Goal: Find specific page/section: Find specific page/section

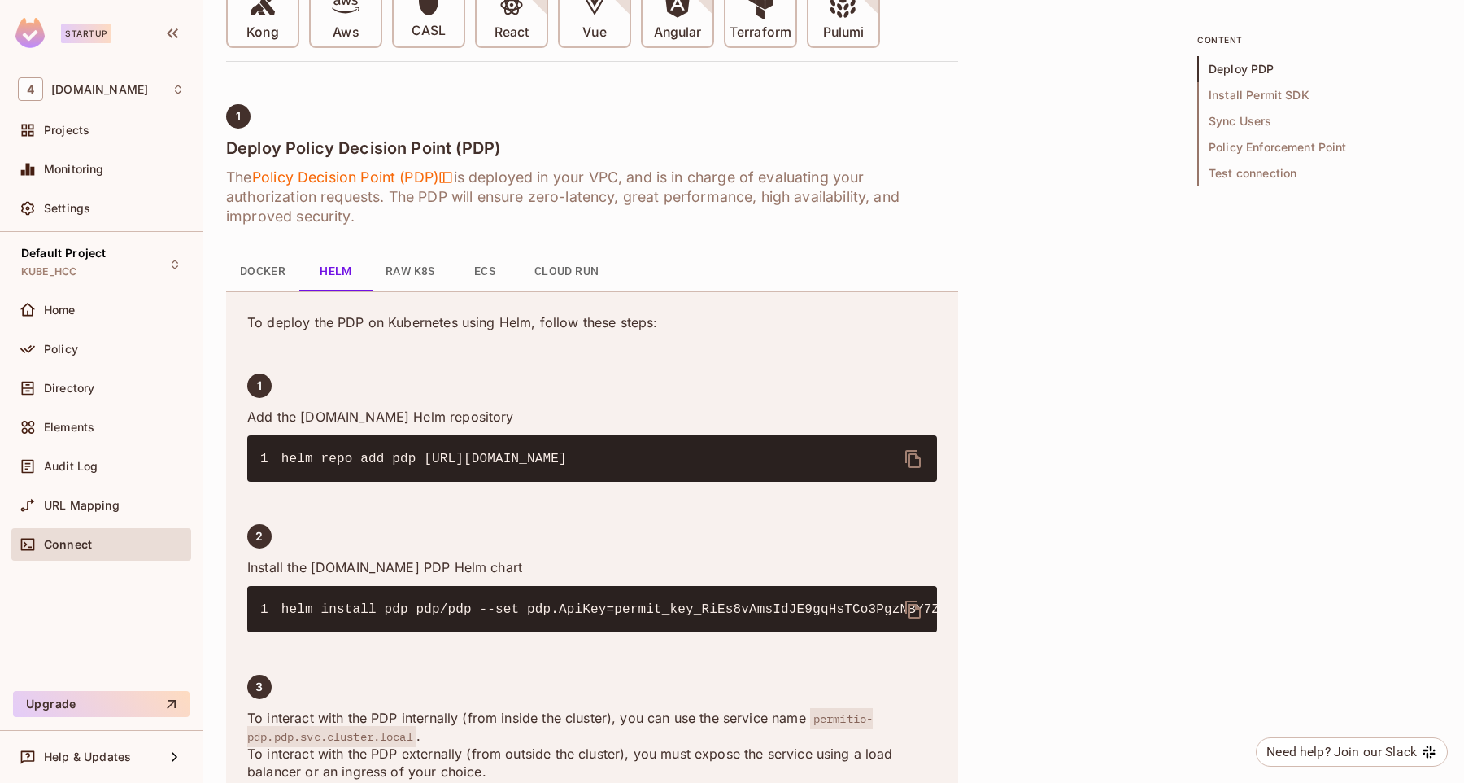
scroll to position [500, 0]
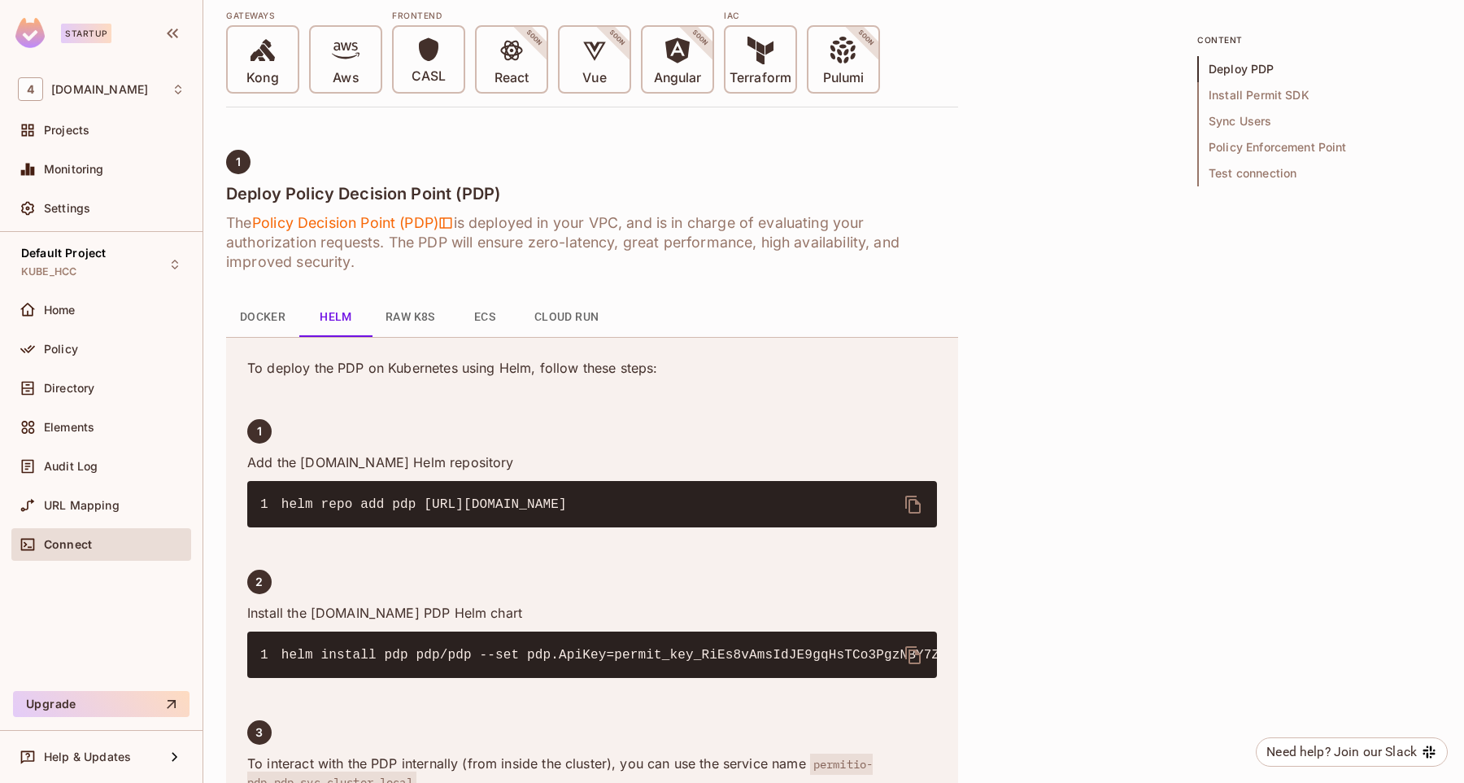
click at [258, 312] on button "Docker" at bounding box center [262, 317] width 73 height 39
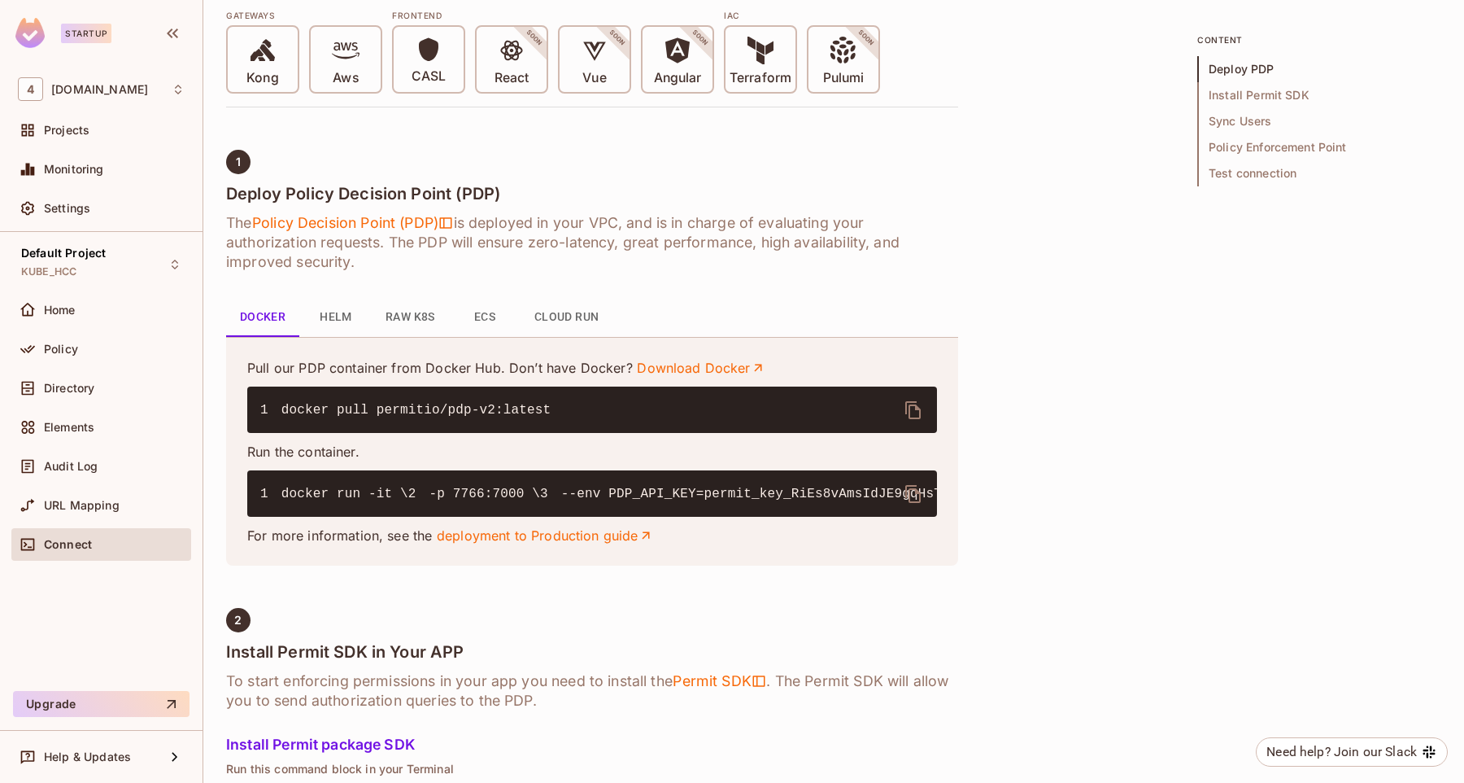
click at [331, 317] on button "Helm" at bounding box center [335, 317] width 73 height 39
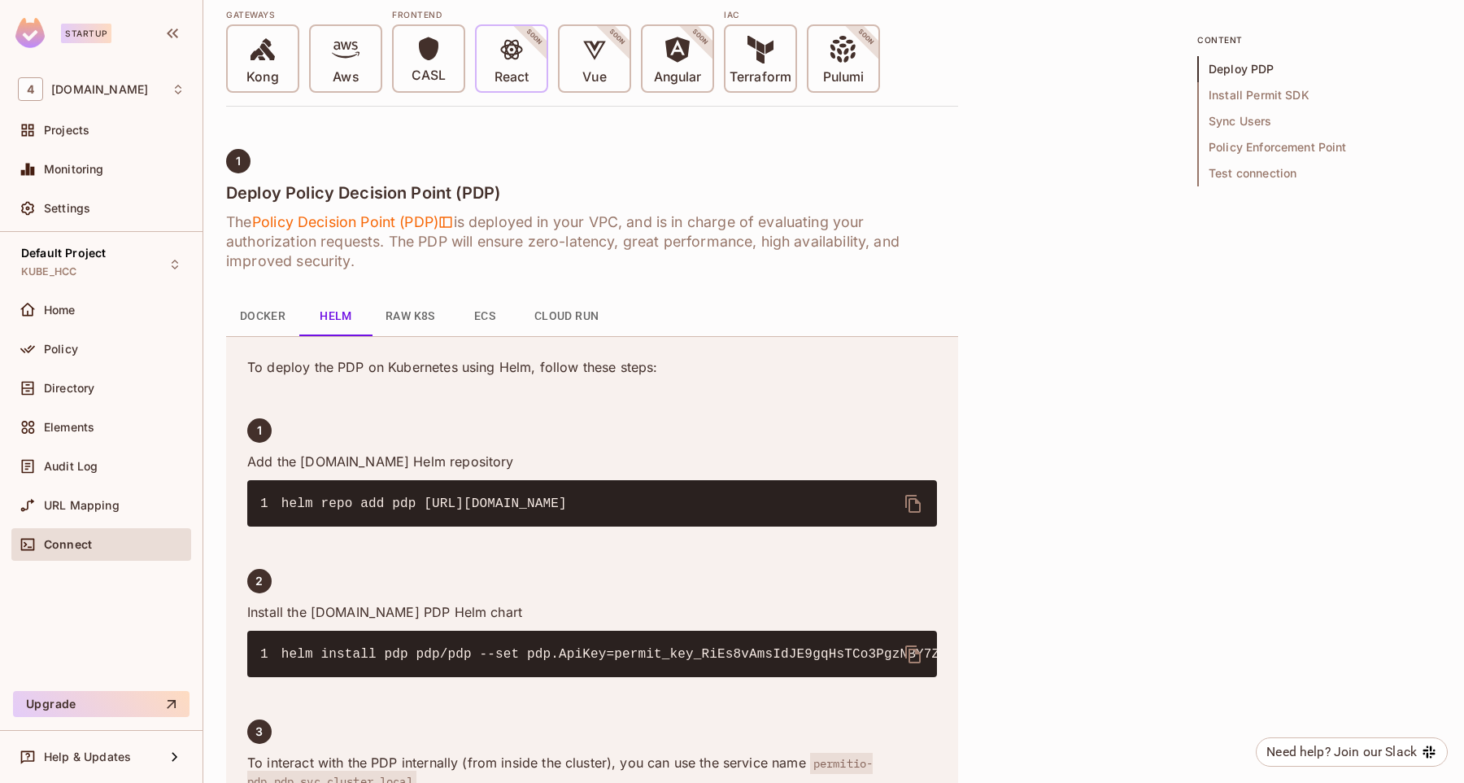
scroll to position [556, 0]
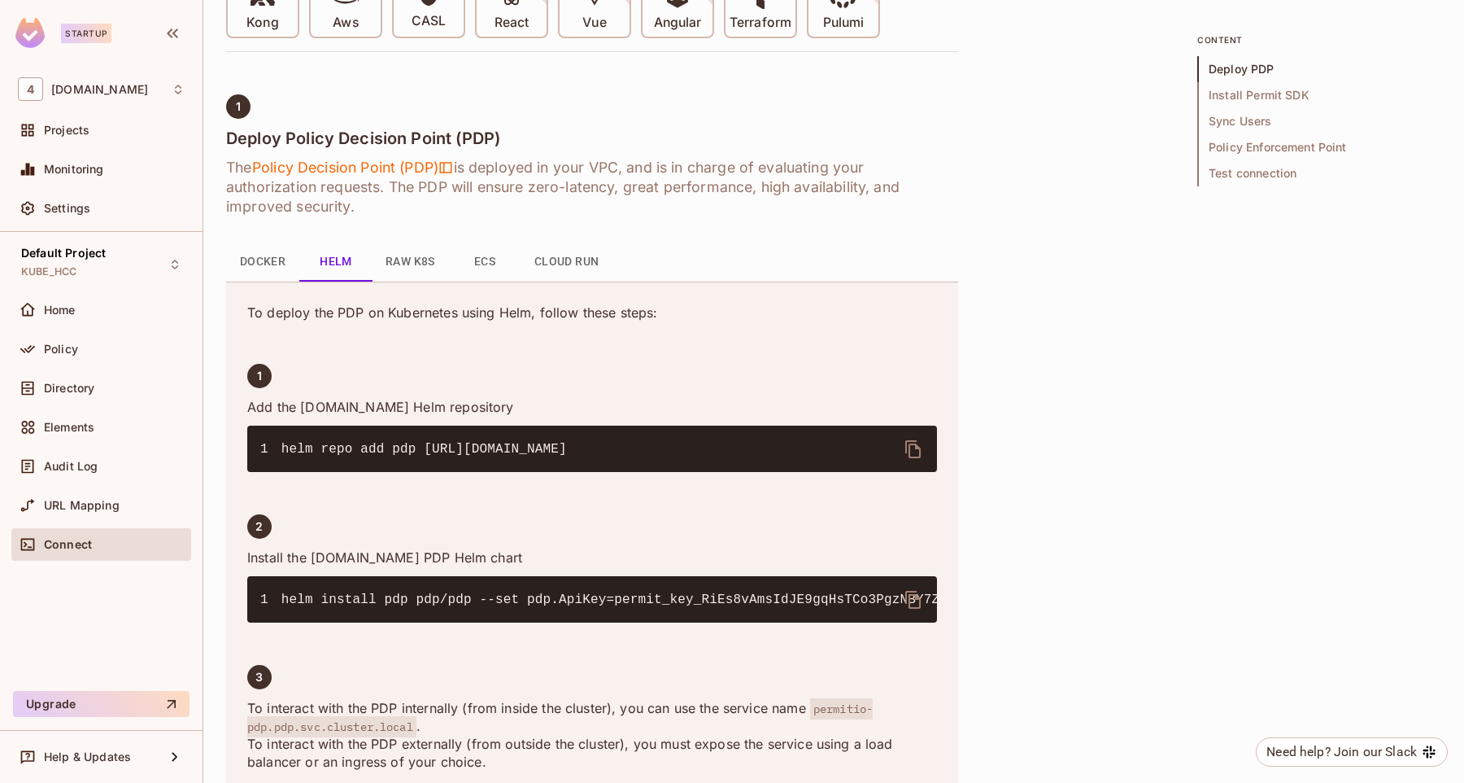
click at [426, 266] on button "Raw K8s" at bounding box center [411, 261] width 76 height 39
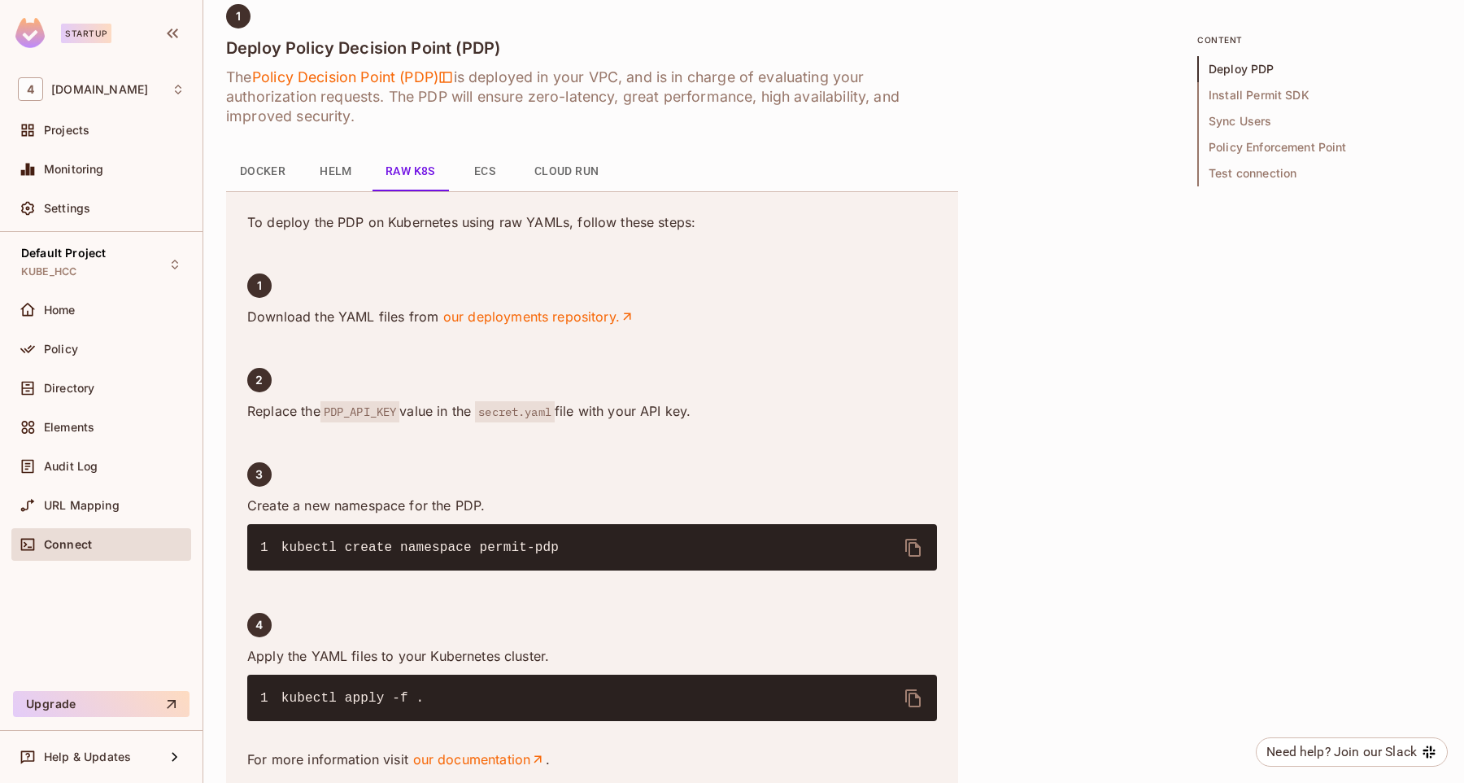
scroll to position [600, 0]
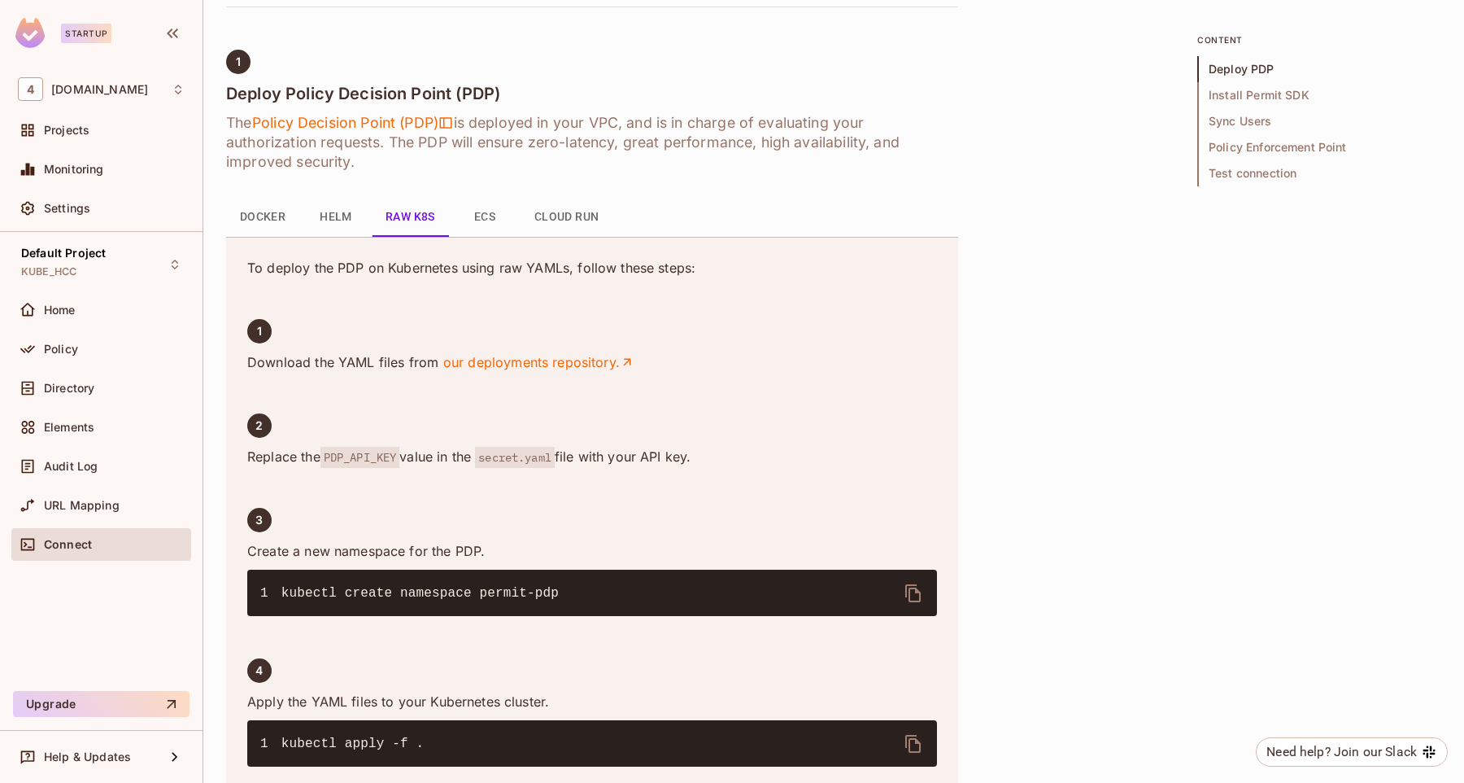
click at [284, 231] on button "Docker" at bounding box center [262, 217] width 73 height 39
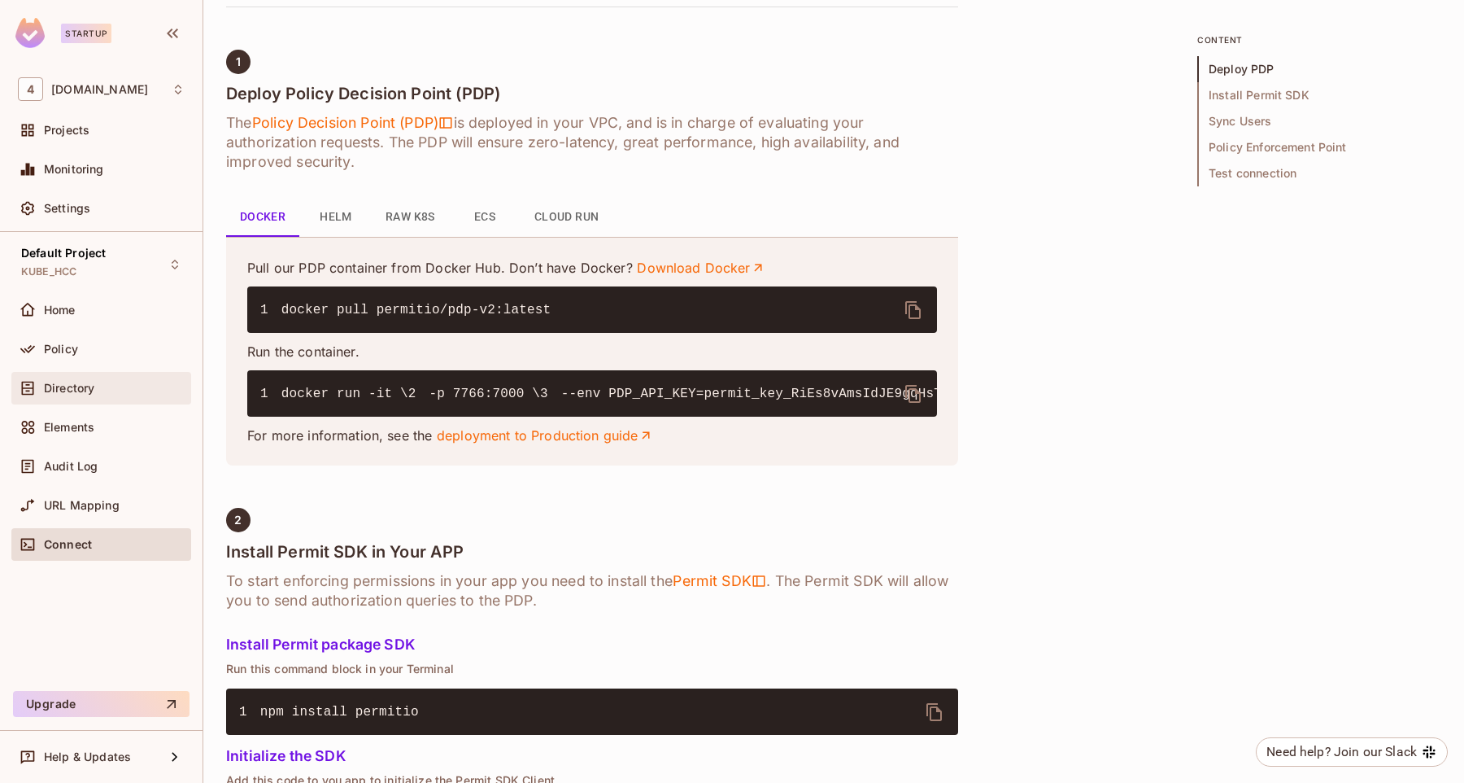
click at [76, 402] on div "Directory" at bounding box center [101, 388] width 180 height 33
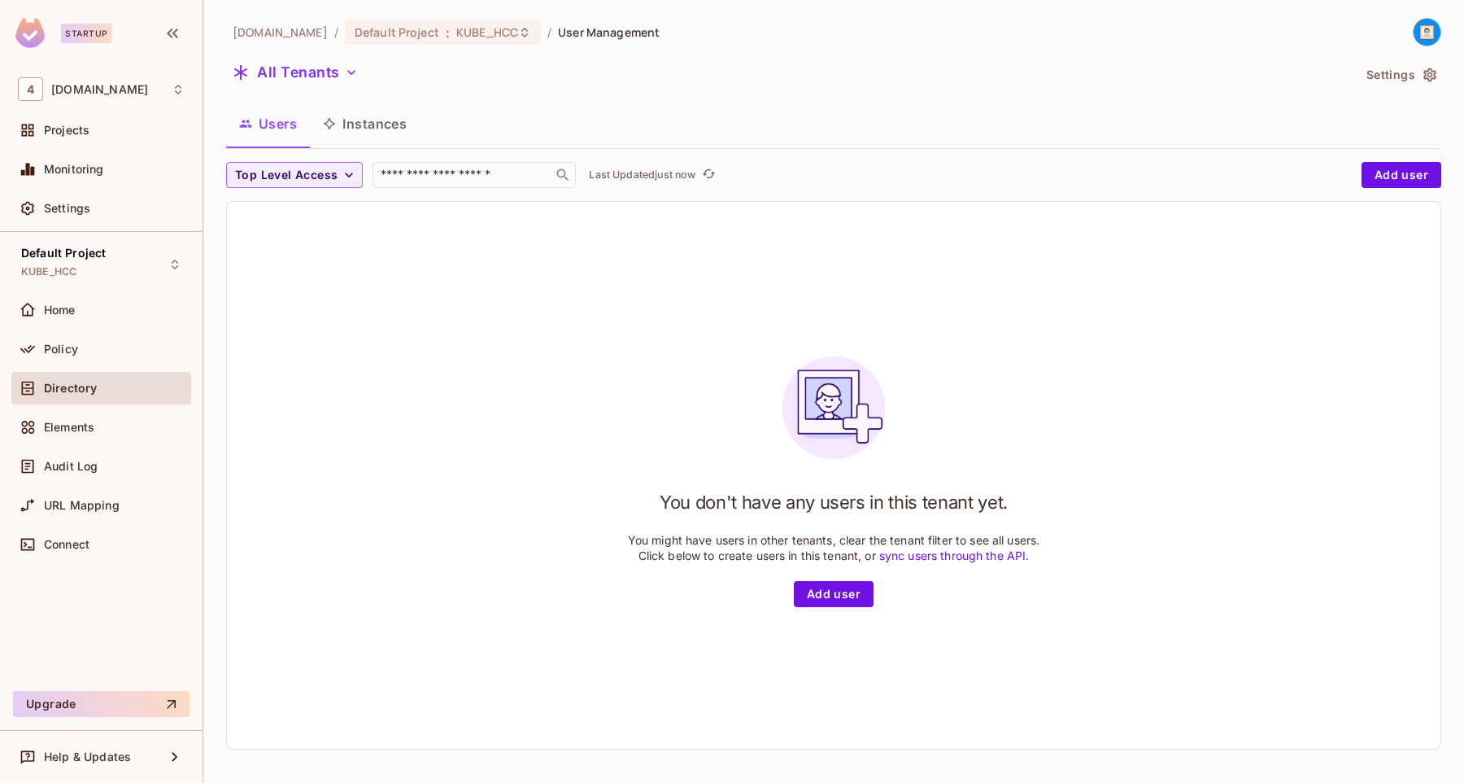
click at [390, 127] on button "Instances" at bounding box center [365, 123] width 110 height 41
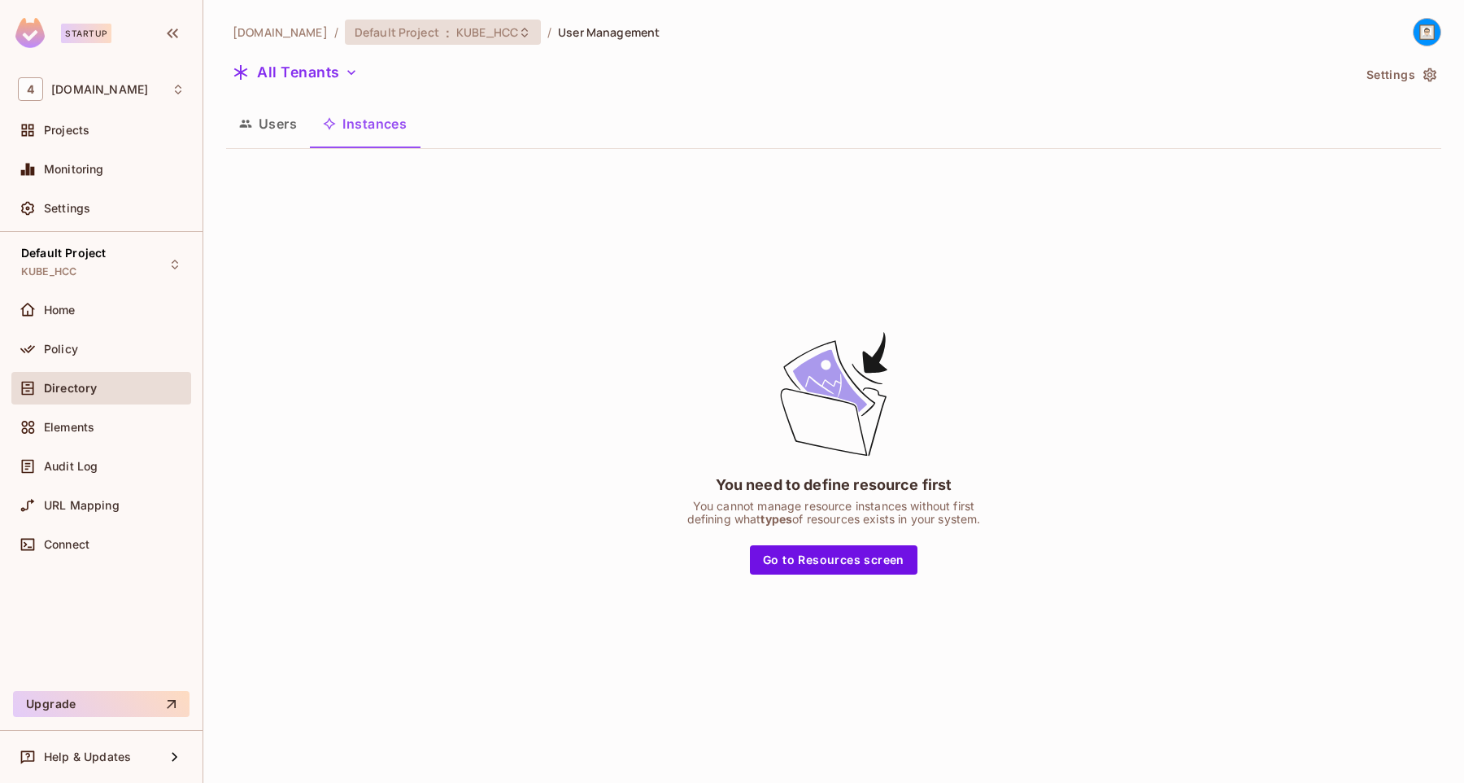
click at [486, 33] on span "KUBE_HCC" at bounding box center [487, 31] width 62 height 15
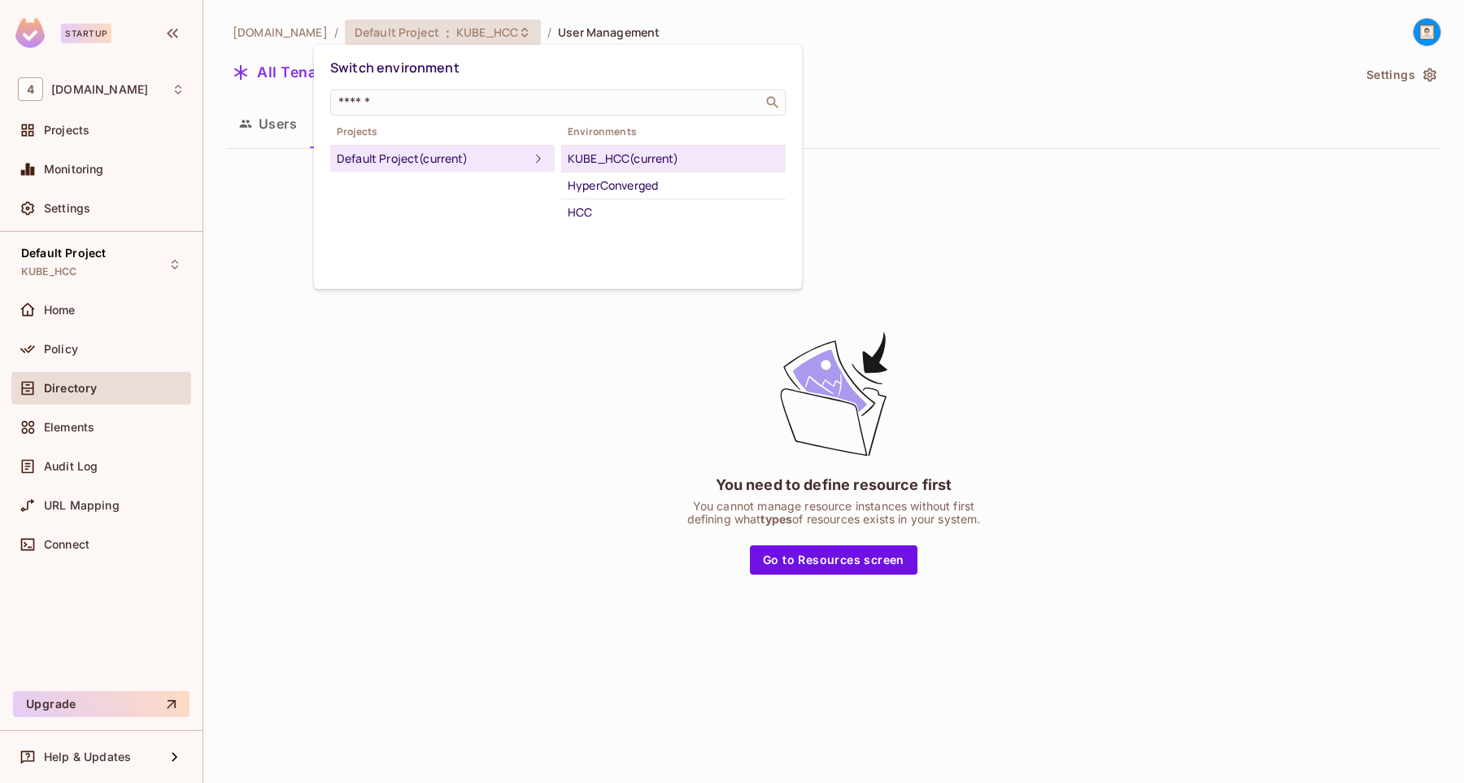
click at [670, 24] on div at bounding box center [732, 391] width 1464 height 783
